Goal: Navigation & Orientation: Find specific page/section

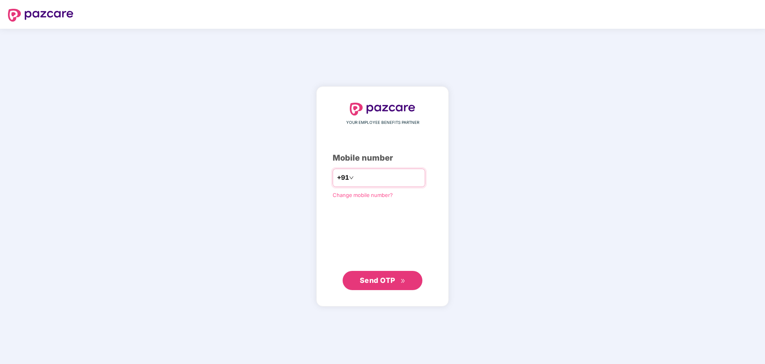
click at [419, 171] on input "number" at bounding box center [388, 177] width 65 height 13
type input "**********"
click at [387, 279] on span "Send OTP" at bounding box center [378, 279] width 36 height 8
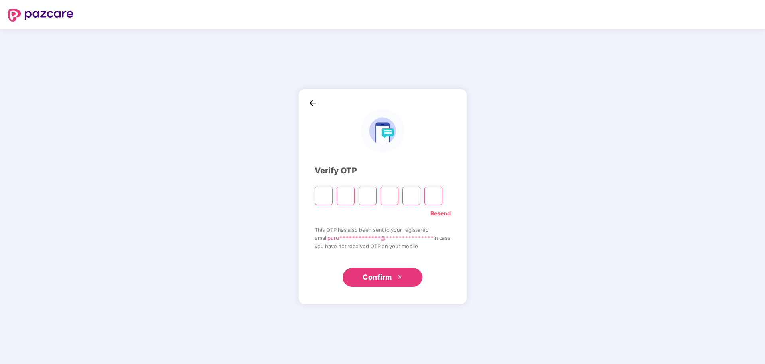
paste input "*"
type input "*"
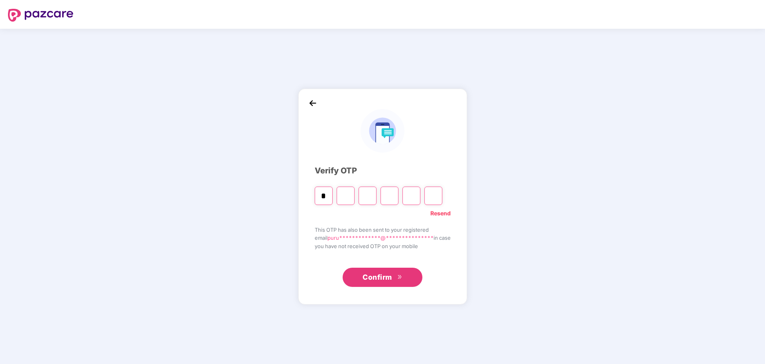
type input "*"
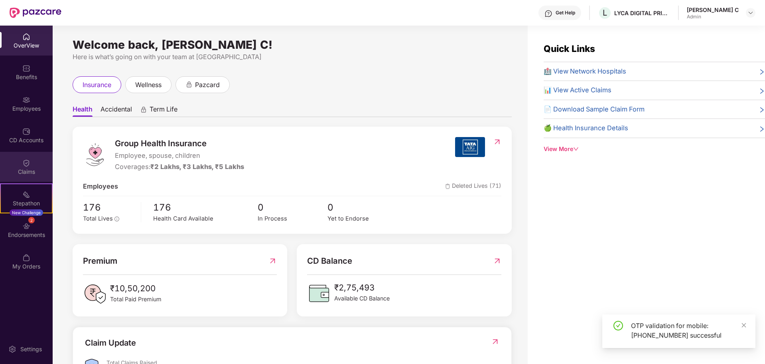
click at [29, 161] on img at bounding box center [26, 163] width 8 height 8
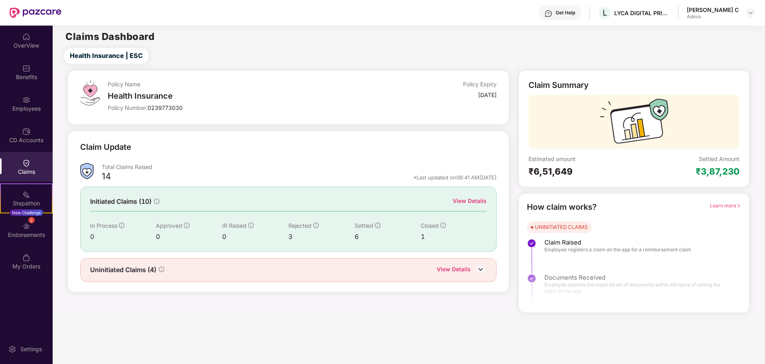
click at [474, 201] on div "View Details" at bounding box center [470, 200] width 34 height 9
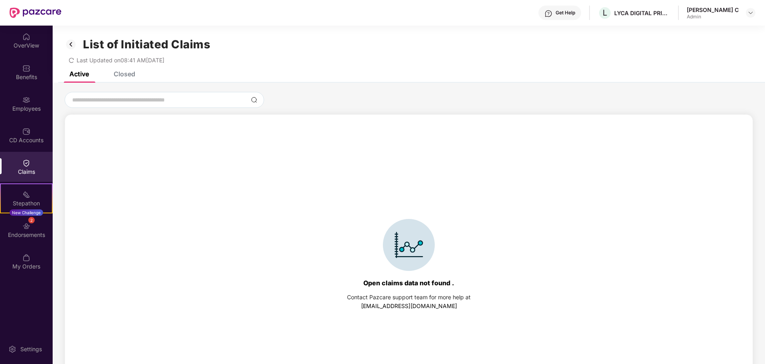
click at [20, 163] on div "Claims" at bounding box center [26, 167] width 53 height 30
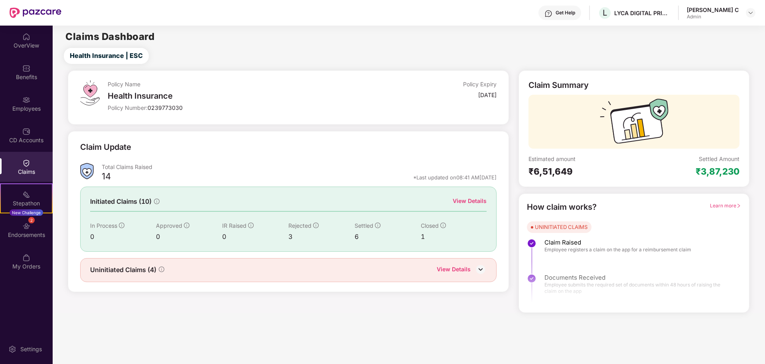
click at [720, 12] on div "[PERSON_NAME] C" at bounding box center [713, 10] width 52 height 8
click at [468, 204] on div "View Details" at bounding box center [470, 200] width 34 height 9
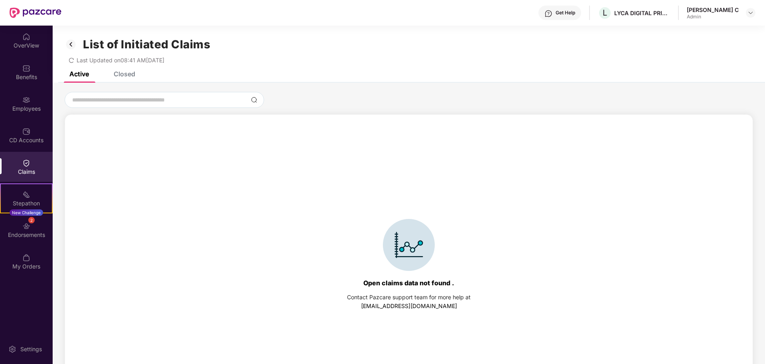
click at [121, 76] on div "Closed" at bounding box center [125, 74] width 22 height 8
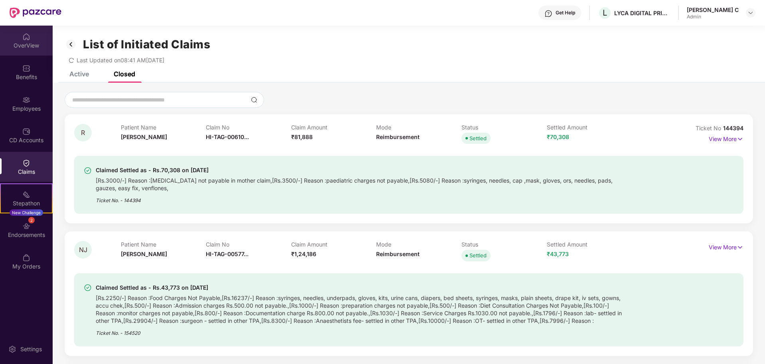
click at [25, 34] on img at bounding box center [26, 37] width 8 height 8
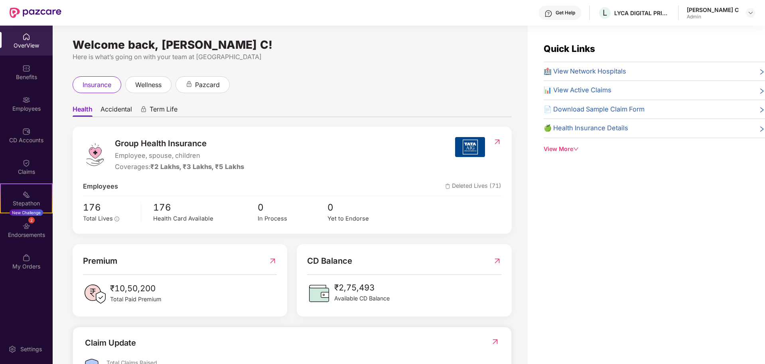
click at [575, 148] on icon "down" at bounding box center [576, 149] width 6 height 6
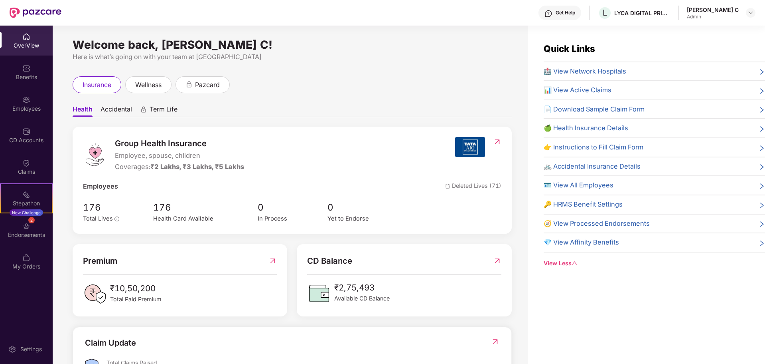
click at [578, 92] on span "📊 View Active Claims" at bounding box center [578, 90] width 68 height 10
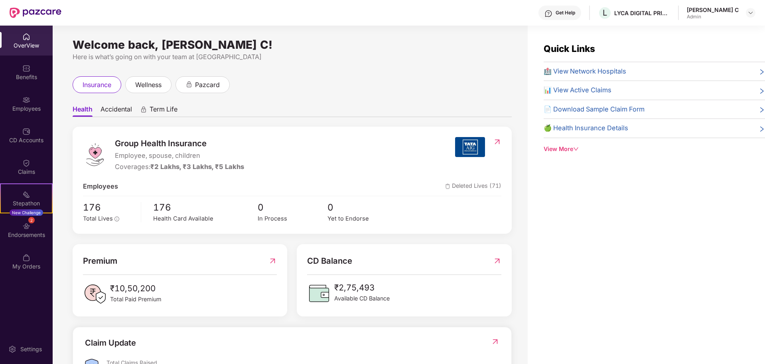
click at [577, 149] on icon "down" at bounding box center [576, 149] width 6 height 6
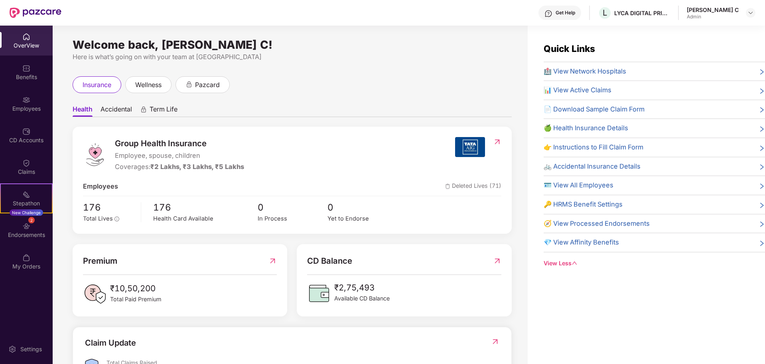
click at [609, 185] on span "🪪 View All Employees" at bounding box center [579, 185] width 70 height 10
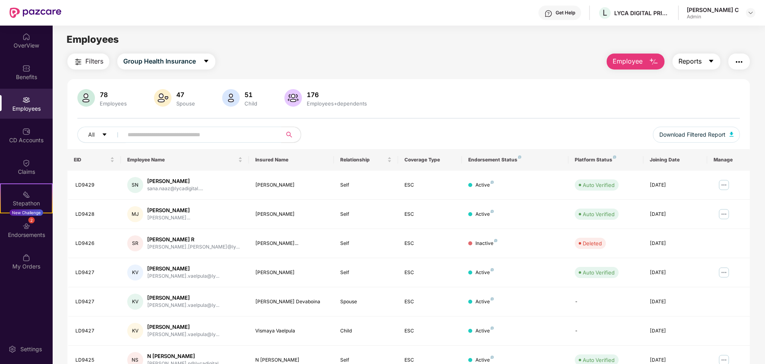
click at [709, 61] on icon "caret-down" at bounding box center [711, 61] width 6 height 6
click at [507, 82] on div "78 Employees 47 Spouse 51 Child 176 Employees+dependents All Download Filtered …" at bounding box center [408, 284] width 683 height 411
click at [739, 63] on img "button" at bounding box center [740, 62] width 10 height 10
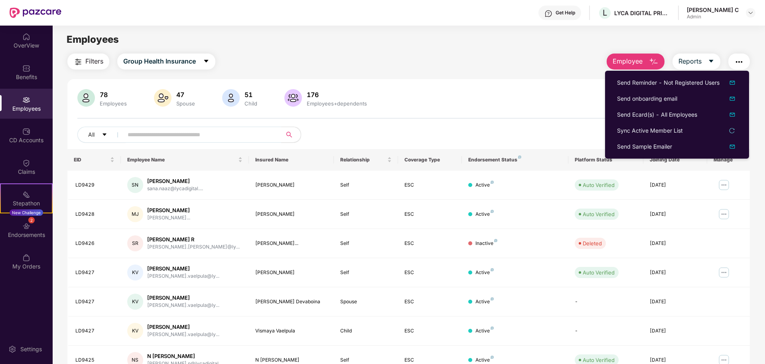
click at [514, 94] on div "78 Employees 47 Spouse 51 Child 176 Employees+dependents" at bounding box center [408, 98] width 663 height 19
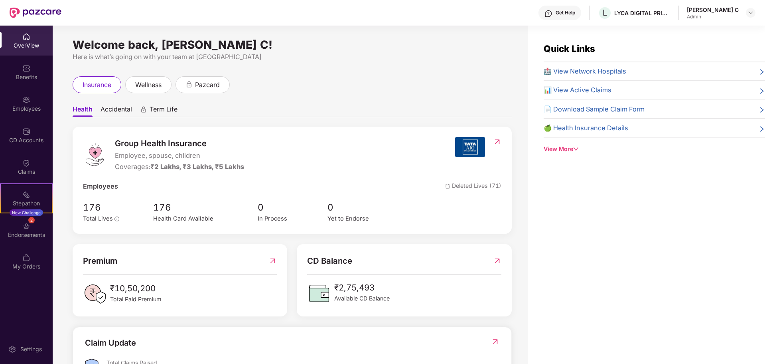
click at [112, 111] on span "Accidental" at bounding box center [117, 111] width 32 height 12
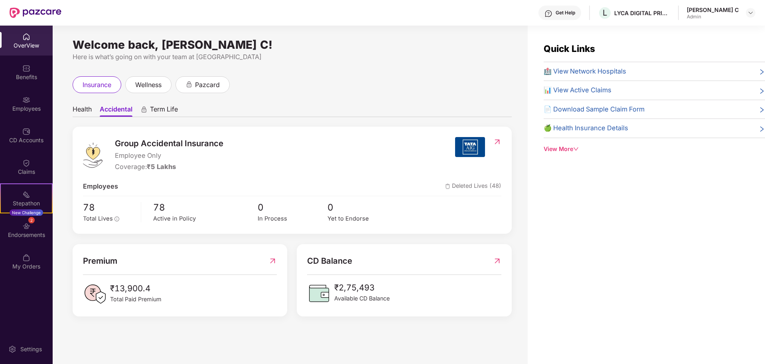
click at [170, 111] on span "Term Life" at bounding box center [164, 111] width 28 height 12
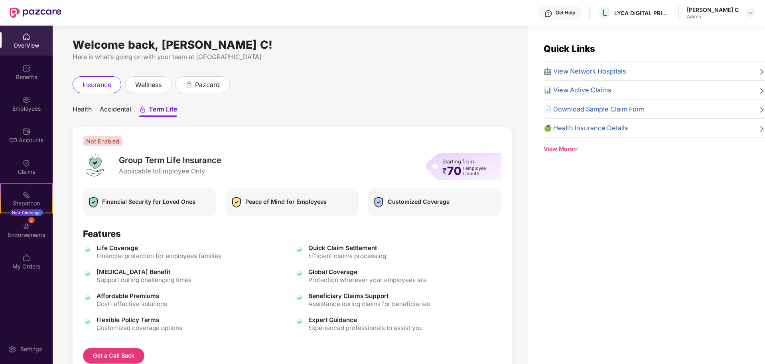
click at [80, 109] on span "Health" at bounding box center [82, 111] width 19 height 12
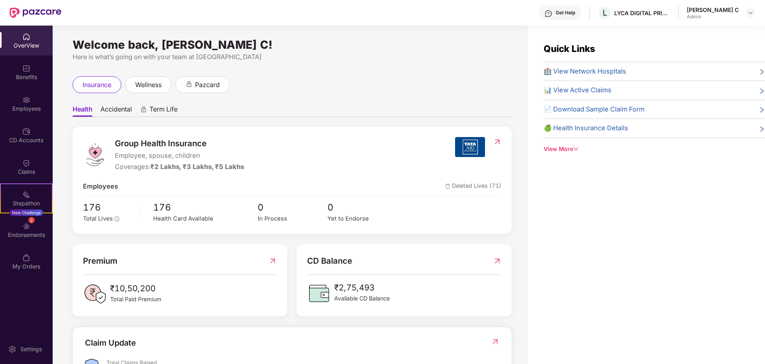
click at [497, 141] on img at bounding box center [497, 142] width 8 height 8
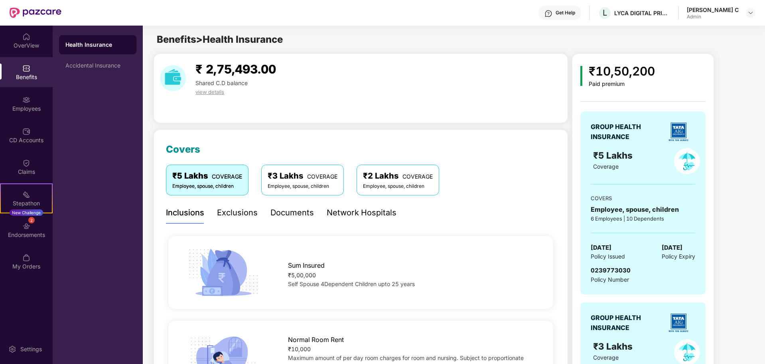
click at [299, 182] on div "₹3 Lakhs COVERAGE" at bounding box center [303, 176] width 70 height 12
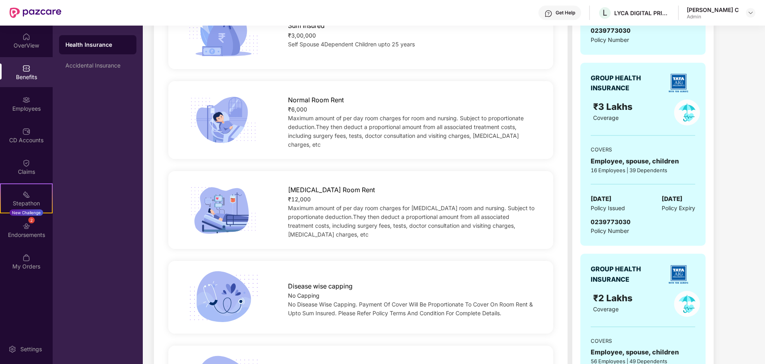
scroll to position [120, 0]
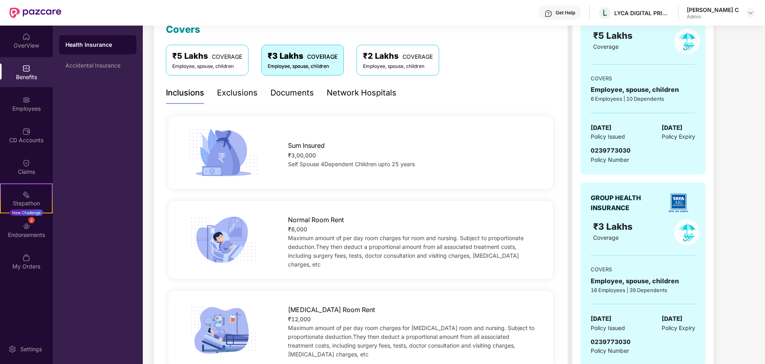
click at [219, 63] on div "Employee, spouse, children" at bounding box center [207, 67] width 70 height 8
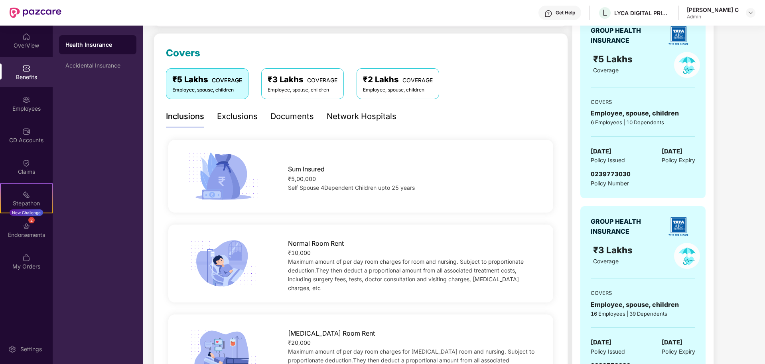
scroll to position [40, 0]
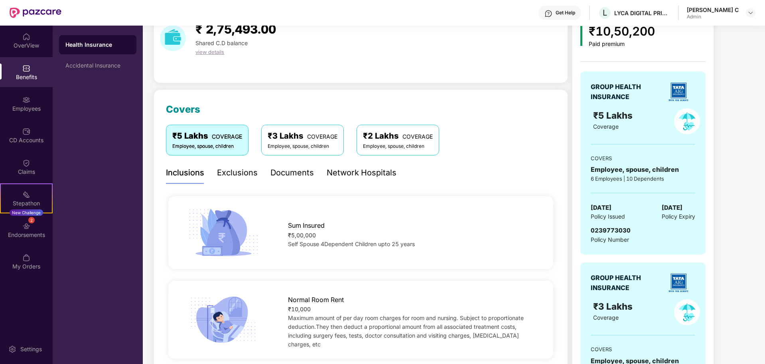
click at [413, 147] on div "Employee, spouse, children" at bounding box center [398, 146] width 70 height 8
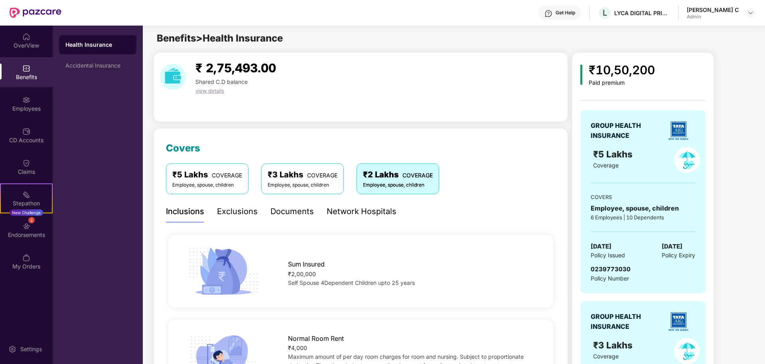
scroll to position [0, 0]
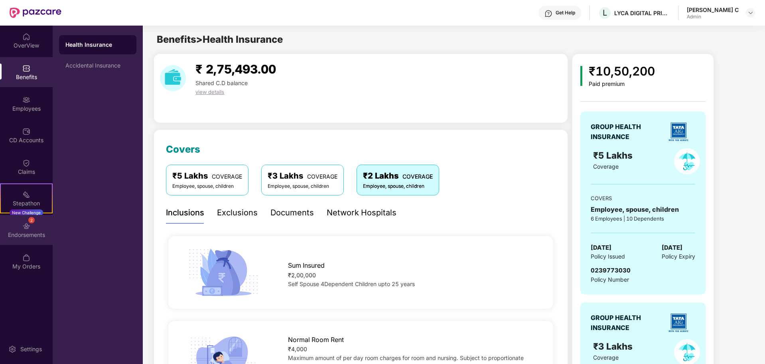
click at [34, 231] on div "Endorsements" at bounding box center [26, 235] width 53 height 8
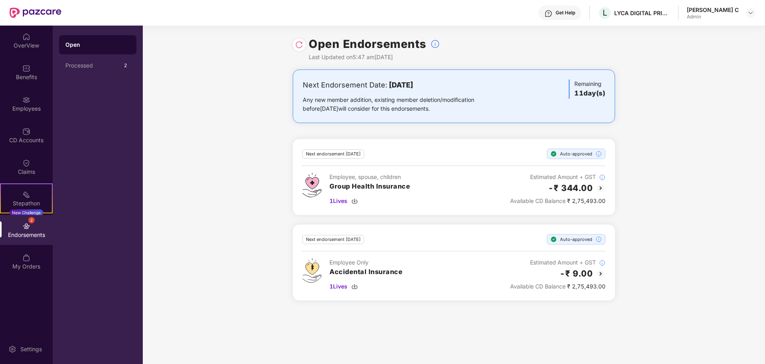
click at [26, 229] on img at bounding box center [26, 226] width 8 height 8
click at [111, 64] on div "Processed" at bounding box center [92, 65] width 55 height 6
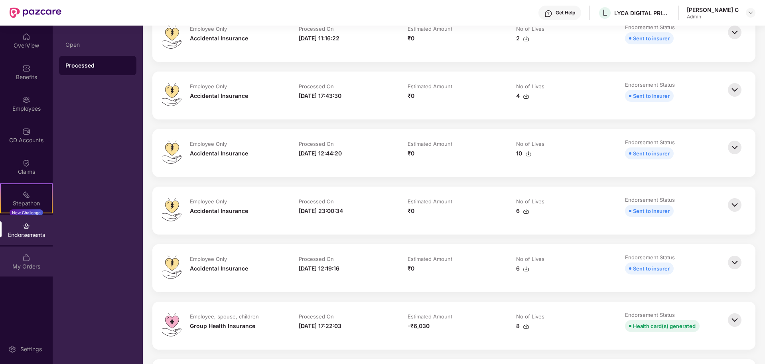
click at [23, 262] on div "My Orders" at bounding box center [26, 266] width 53 height 8
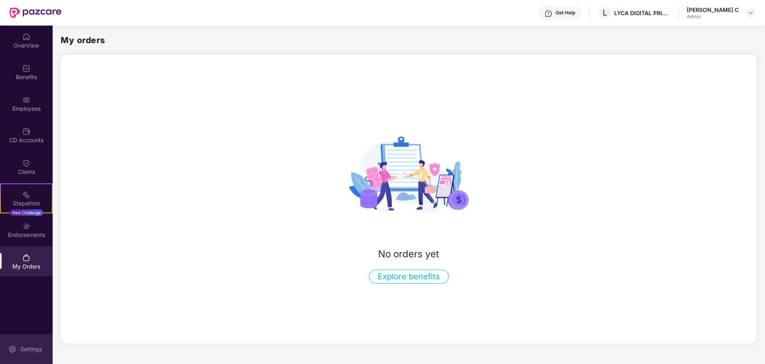
click at [24, 345] on div "Settings" at bounding box center [31, 349] width 26 height 8
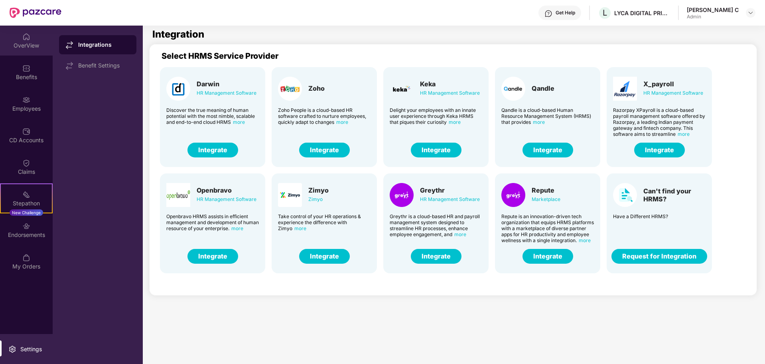
click at [24, 45] on div "OverView" at bounding box center [26, 46] width 53 height 8
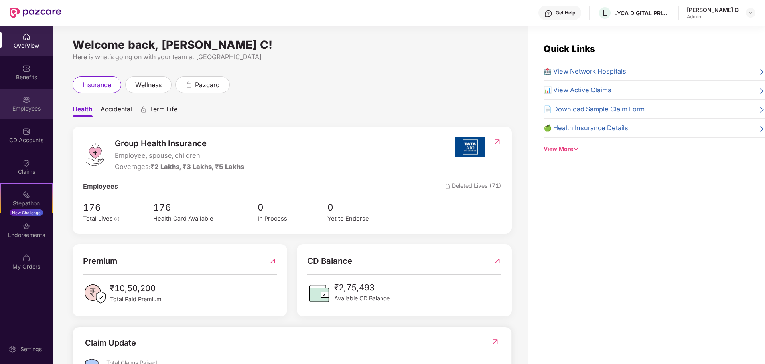
click at [20, 103] on div "Employees" at bounding box center [26, 104] width 53 height 30
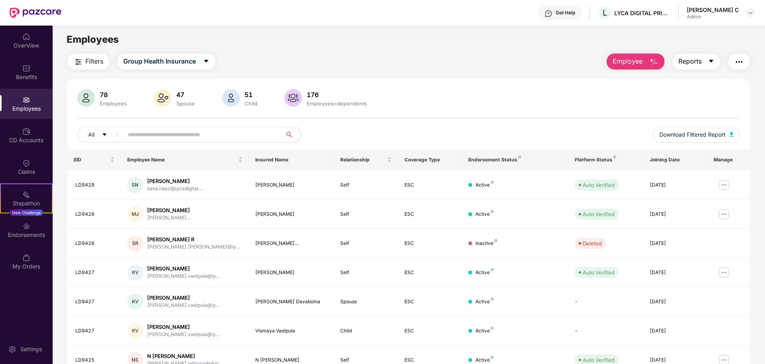
click at [707, 63] on button "Reports" at bounding box center [697, 61] width 48 height 16
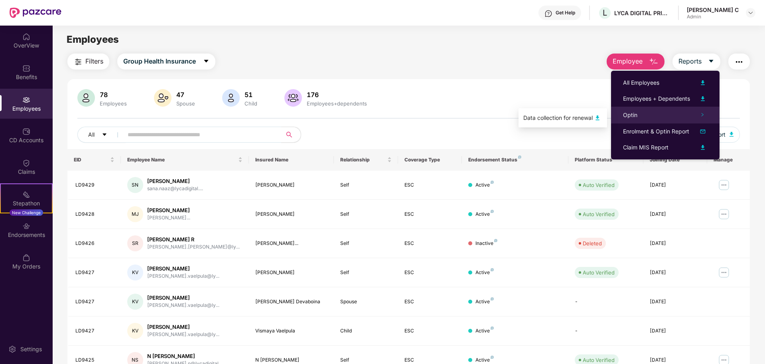
click at [650, 115] on div "Optin" at bounding box center [665, 115] width 109 height 17
click at [703, 113] on icon "right" at bounding box center [703, 115] width 4 height 4
click at [600, 117] on img at bounding box center [598, 118] width 10 height 10
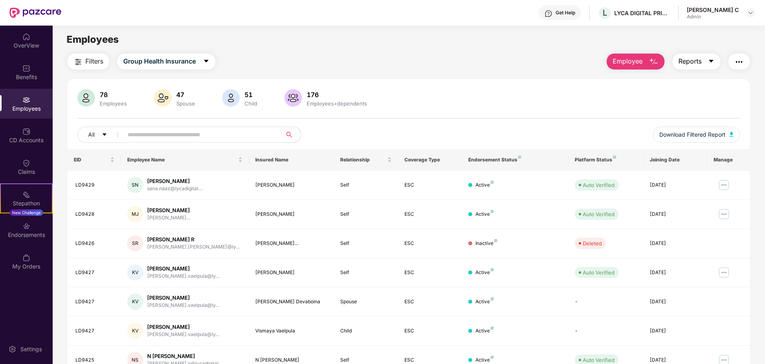
click at [700, 63] on span "Reports" at bounding box center [690, 61] width 23 height 10
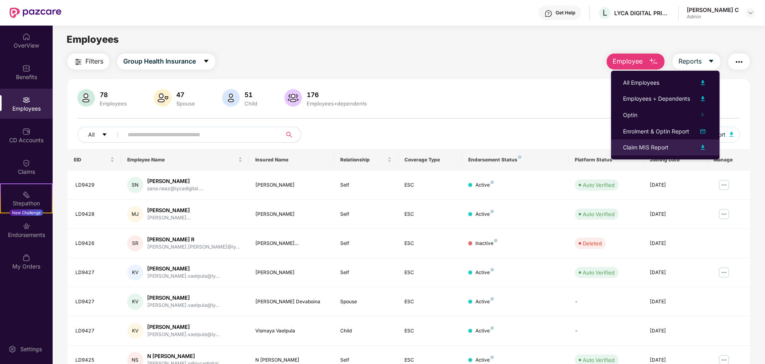
click at [702, 147] on img at bounding box center [703, 147] width 10 height 10
